Goal: Task Accomplishment & Management: Use online tool/utility

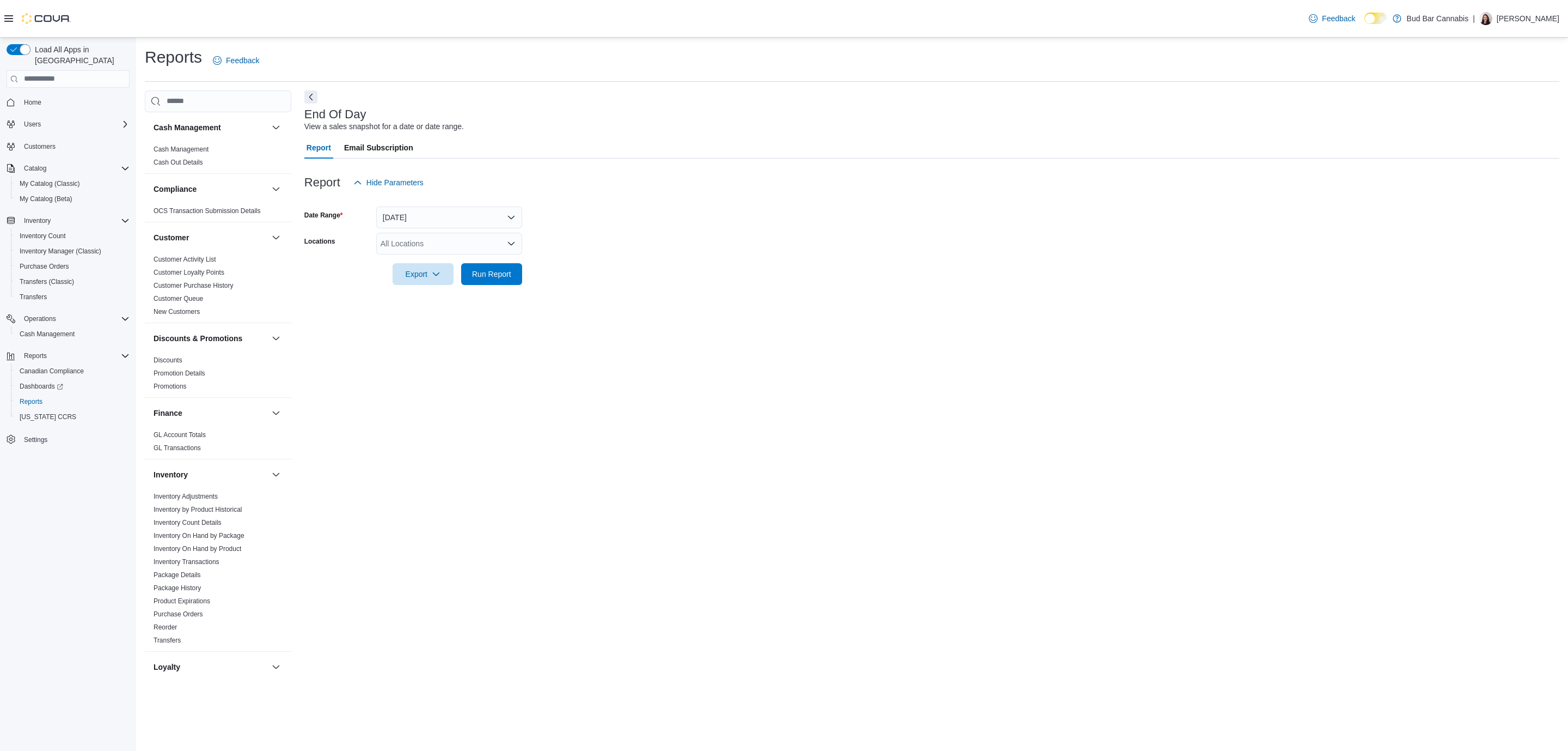
click at [410, 243] on div "All Locations" at bounding box center [449, 243] width 146 height 22
click at [459, 293] on span "Bud Bar [STREET_ADDRESS]" at bounding box center [452, 293] width 105 height 11
click at [563, 248] on form "Date Range [DATE] Locations [GEOGRAPHIC_DATA] [GEOGRAPHIC_DATA] Combo box. Sele…" at bounding box center [932, 239] width 1255 height 91
click at [482, 283] on span "Run Report" at bounding box center [492, 274] width 48 height 22
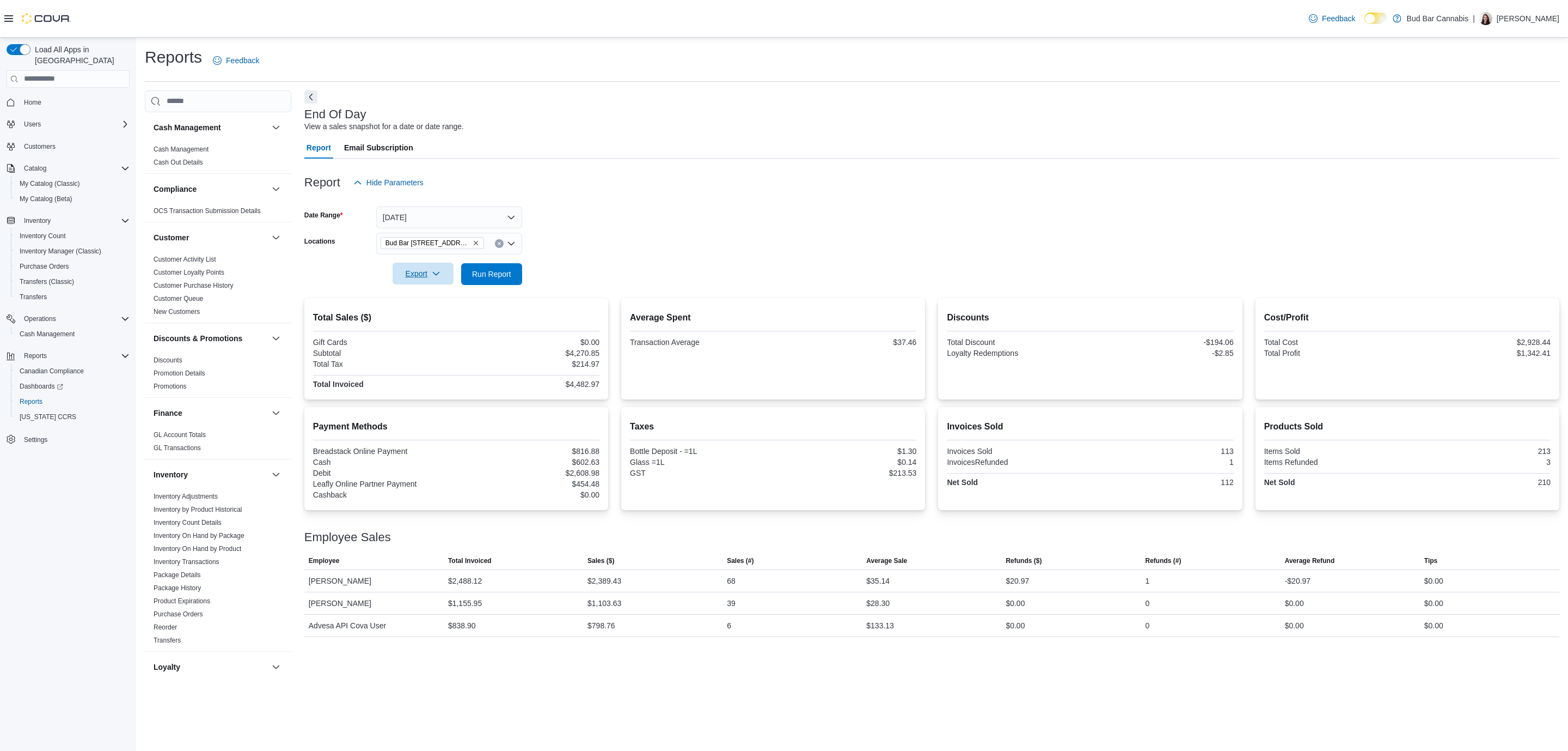
click at [420, 281] on span "Export" at bounding box center [423, 274] width 48 height 22
click at [428, 314] on span "Export to Pdf" at bounding box center [425, 317] width 49 height 9
